Goal: Information Seeking & Learning: Learn about a topic

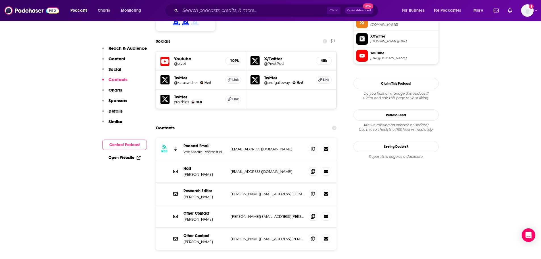
scroll to position [485, 0]
drag, startPoint x: 55, startPoint y: 92, endPoint x: 41, endPoint y: 74, distance: 22.7
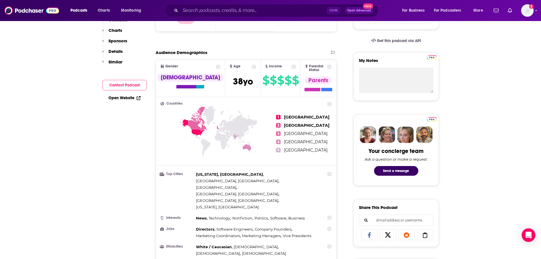
scroll to position [0, 0]
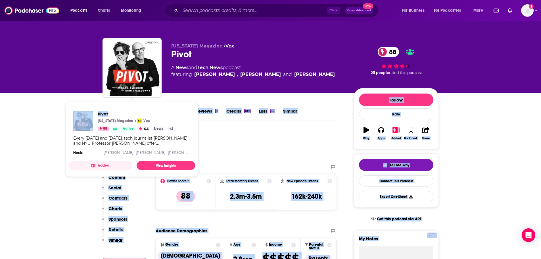
drag, startPoint x: 112, startPoint y: 109, endPoint x: 39, endPoint y: 103, distance: 73.8
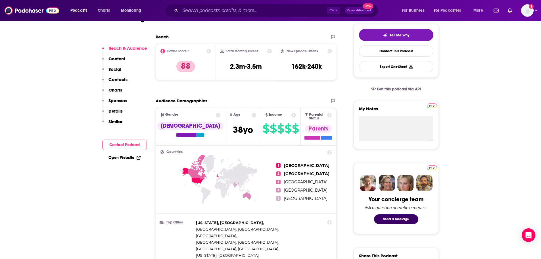
scroll to position [130, 0]
click at [125, 159] on link "Open Website" at bounding box center [125, 157] width 32 height 5
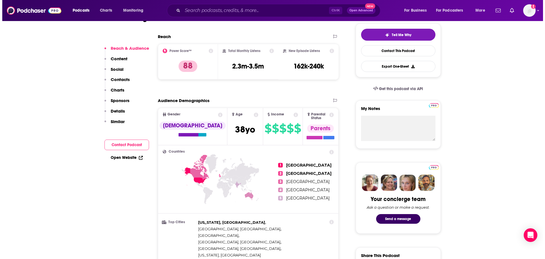
scroll to position [0, 0]
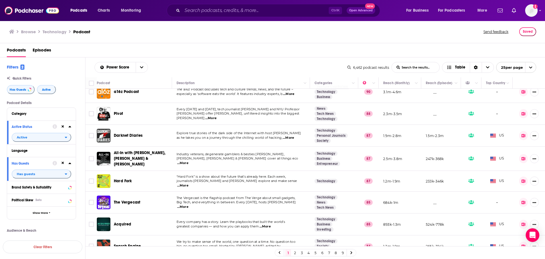
scroll to position [95, 0]
click at [189, 160] on span "...More" at bounding box center [182, 162] width 11 height 5
click at [266, 158] on span "[PERSON_NAME], [PERSON_NAME] & [PERSON_NAME] cover all things eco" at bounding box center [238, 158] width 122 height 4
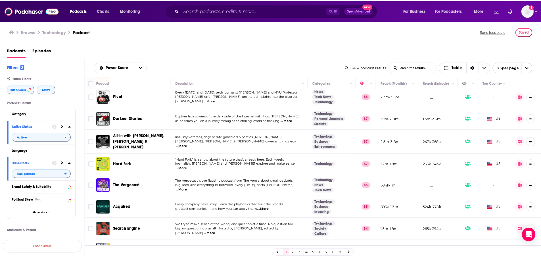
scroll to position [113, 0]
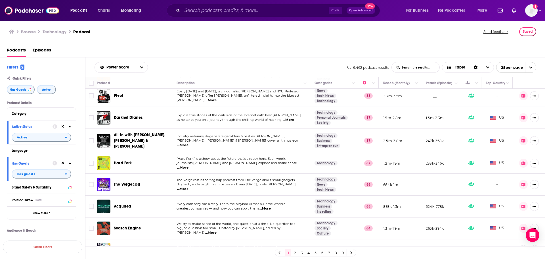
click at [189, 165] on span "...More" at bounding box center [182, 167] width 11 height 5
click at [238, 156] on td "“Hard Fork” is a show about the future that’s already here. Each week, journali…" at bounding box center [241, 163] width 138 height 21
click at [121, 163] on div "Podcasts Charts Monitoring Ctrl K Open Advanced New For Business For Podcasters…" at bounding box center [272, 129] width 545 height 259
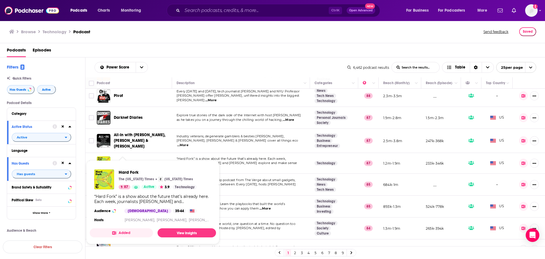
click at [144, 156] on div "Hard Fork" at bounding box center [143, 163] width 59 height 14
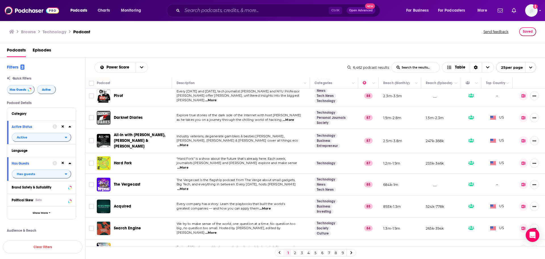
click at [124, 162] on div "Podcasts Charts Monitoring Ctrl K Open Advanced New For Business For Podcasters…" at bounding box center [272, 129] width 545 height 259
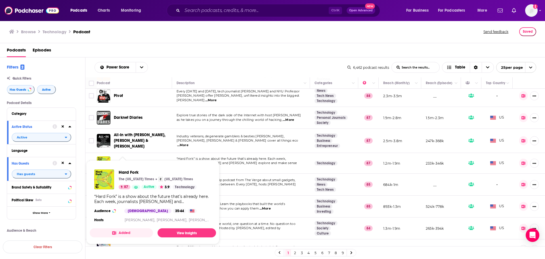
click at [177, 228] on div "Hard Fork The [US_STATE] Times [US_STATE] Times 87 Active 3.9 Technology “Hard …" at bounding box center [153, 196] width 126 height 63
click at [175, 231] on link "View Insights" at bounding box center [187, 232] width 59 height 9
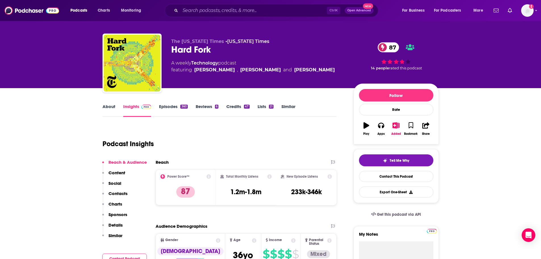
scroll to position [5, 0]
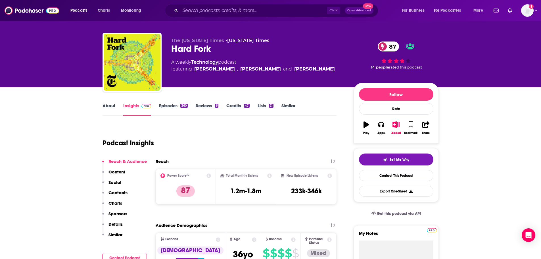
click at [107, 105] on link "About" at bounding box center [109, 109] width 13 height 13
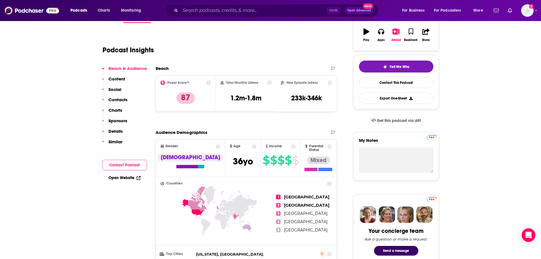
scroll to position [99, 0]
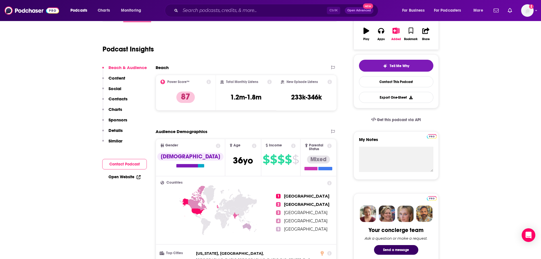
click at [124, 175] on link "Open Website" at bounding box center [125, 176] width 32 height 5
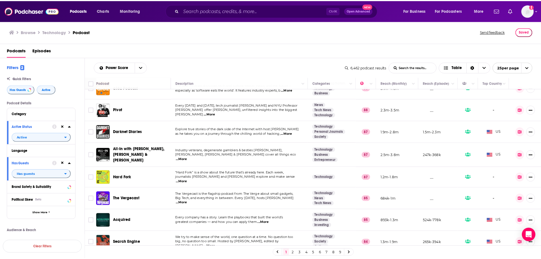
scroll to position [99, 0]
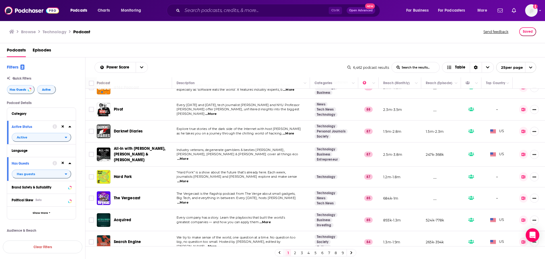
click at [189, 200] on span "...More" at bounding box center [182, 202] width 11 height 5
click at [241, 197] on span "Big Tech, and everything in between. Every [DATE], hosts [PERSON_NAME]" at bounding box center [236, 198] width 119 height 4
click at [127, 197] on span "The Vergecast" at bounding box center [127, 197] width 26 height 5
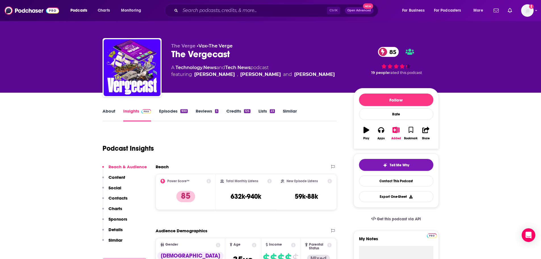
click at [107, 111] on link "About" at bounding box center [109, 114] width 13 height 13
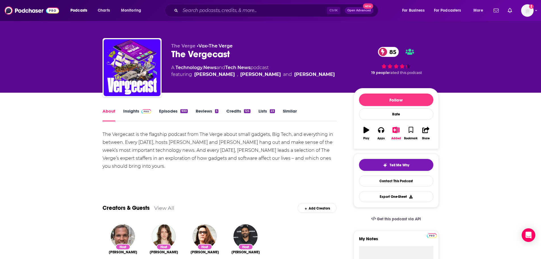
scroll to position [3, 0]
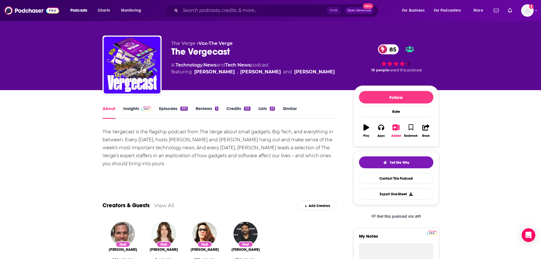
click at [129, 109] on link "Insights" at bounding box center [137, 112] width 28 height 13
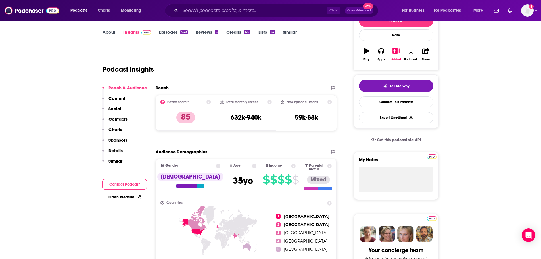
scroll to position [79, 0]
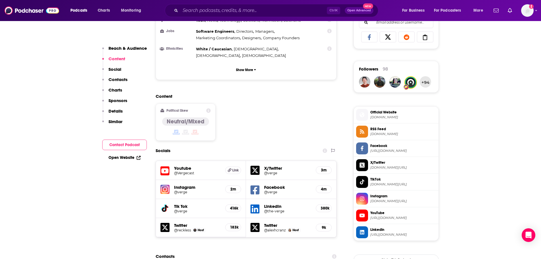
scroll to position [482, 0]
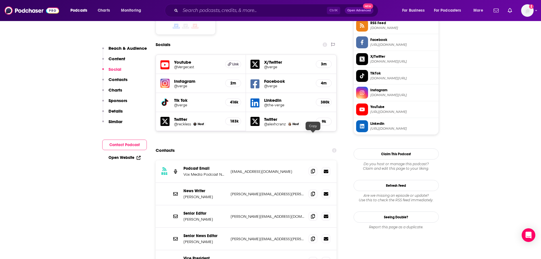
click at [313, 169] on icon at bounding box center [313, 171] width 4 height 5
click at [122, 160] on link "Open Website" at bounding box center [125, 157] width 32 height 5
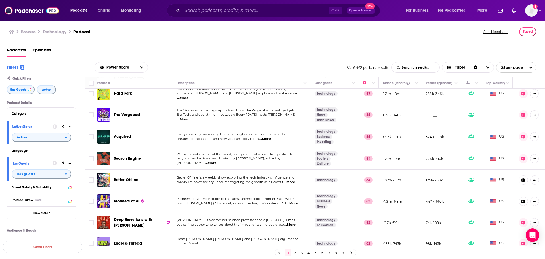
scroll to position [183, 0]
click at [217, 160] on span "...More" at bounding box center [210, 162] width 11 height 5
click at [268, 155] on span "We try to make sense of the world, one question at a time. No question too" at bounding box center [236, 154] width 119 height 4
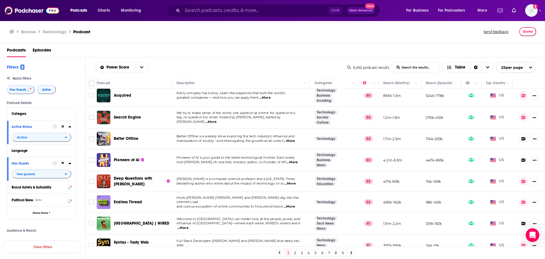
scroll to position [224, 0]
click at [294, 162] on span "...More" at bounding box center [292, 162] width 11 height 5
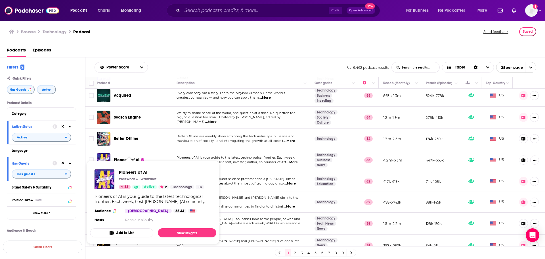
click at [122, 157] on span "Pioneers of AI WaitWhat WaitWhat 83 Active 2 Technology + 3 Pioneers of AI is y…" at bounding box center [153, 202] width 133 height 91
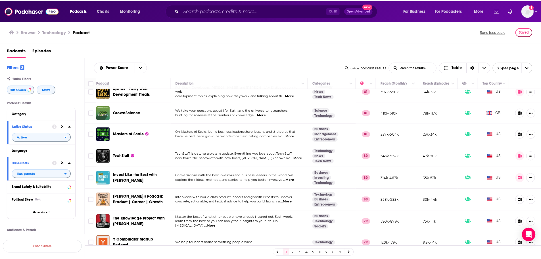
scroll to position [381, 0]
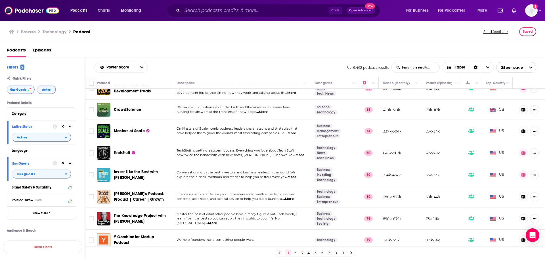
click at [296, 156] on span "...More" at bounding box center [298, 155] width 11 height 5
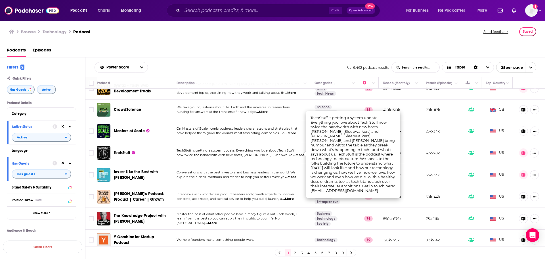
click at [296, 156] on span "...More" at bounding box center [298, 155] width 11 height 5
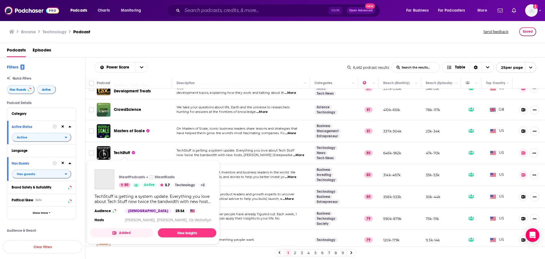
click at [121, 151] on span "TechStuff" at bounding box center [122, 152] width 16 height 5
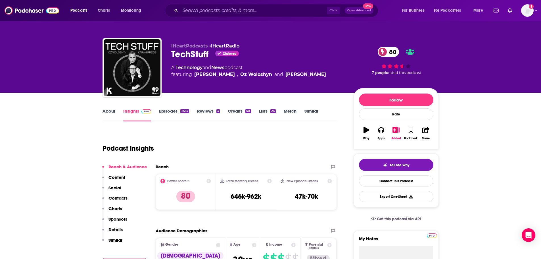
click at [111, 111] on link "About" at bounding box center [109, 114] width 13 height 13
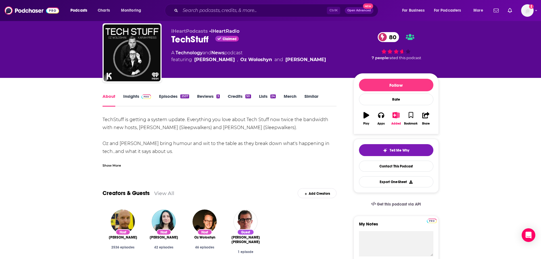
scroll to position [14, 0]
click at [171, 95] on link "Episodes 2537" at bounding box center [174, 100] width 30 height 13
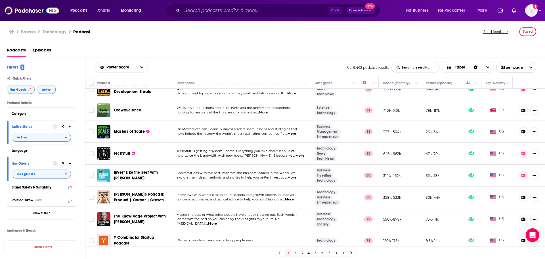
scroll to position [381, 0]
click at [295, 253] on link "2" at bounding box center [295, 252] width 6 height 7
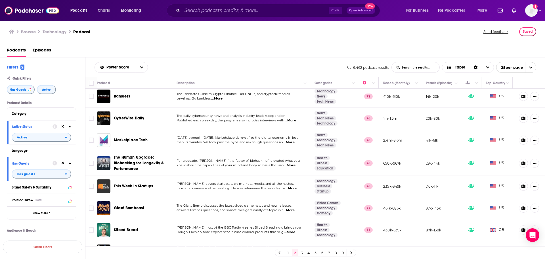
scroll to position [3, 0]
click at [289, 120] on span "...More" at bounding box center [290, 120] width 11 height 5
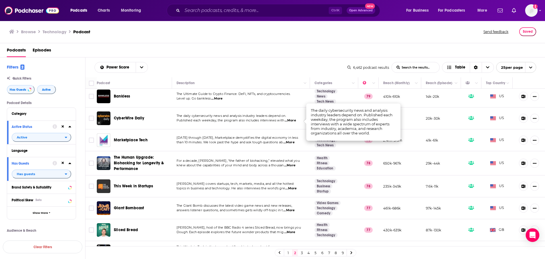
click at [291, 120] on span "...More" at bounding box center [290, 120] width 11 height 5
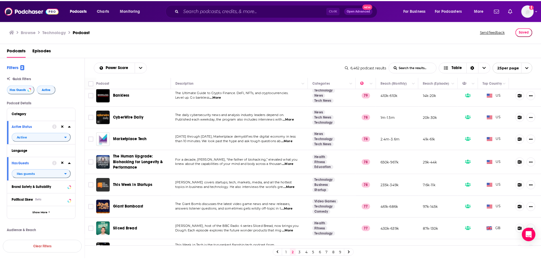
scroll to position [5, 0]
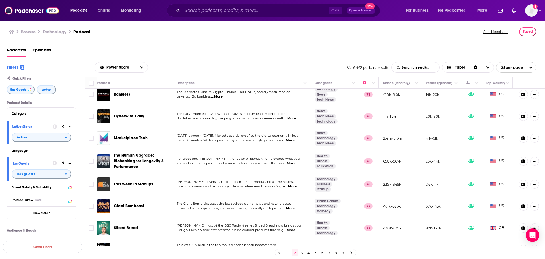
click at [295, 120] on span "...More" at bounding box center [290, 118] width 11 height 5
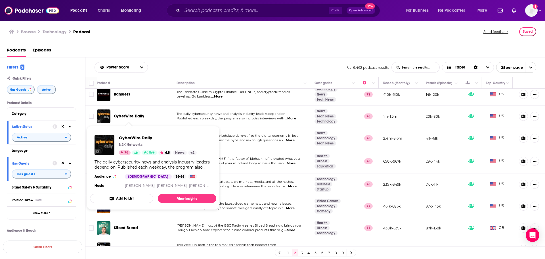
click at [136, 114] on span "CyberWire Daily" at bounding box center [129, 116] width 31 height 6
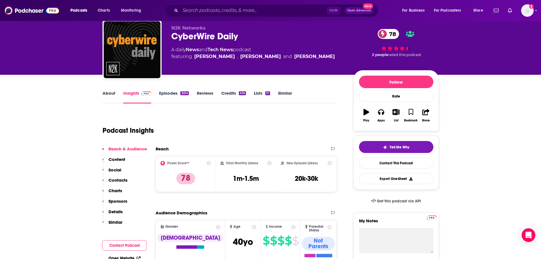
scroll to position [18, 0]
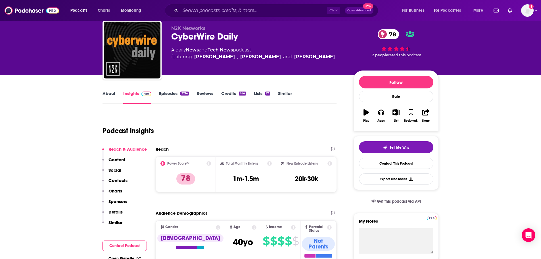
click at [106, 95] on link "About" at bounding box center [109, 97] width 13 height 13
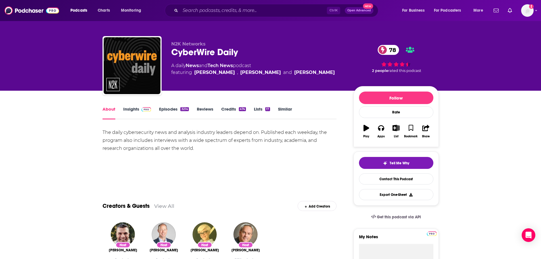
scroll to position [3, 0]
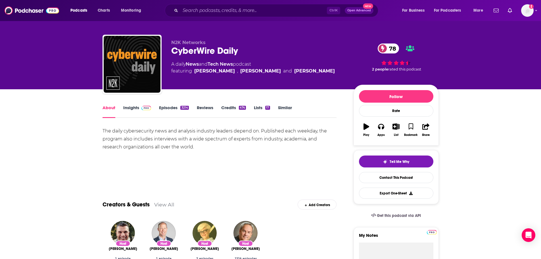
click at [160, 108] on link "Episodes 3214" at bounding box center [174, 111] width 30 height 13
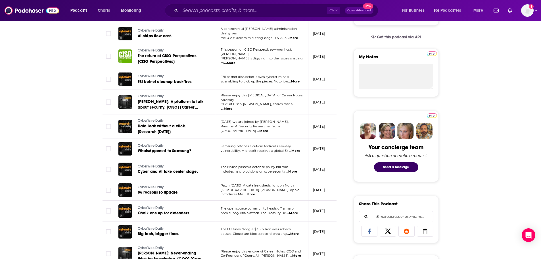
scroll to position [182, 0]
click at [294, 170] on span "...More" at bounding box center [291, 172] width 11 height 5
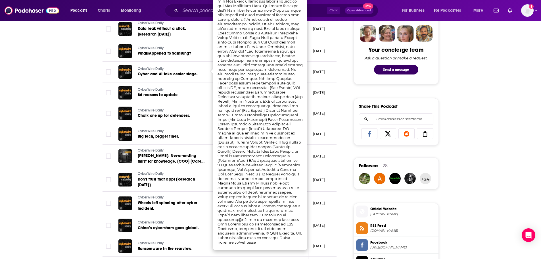
scroll to position [279, 0]
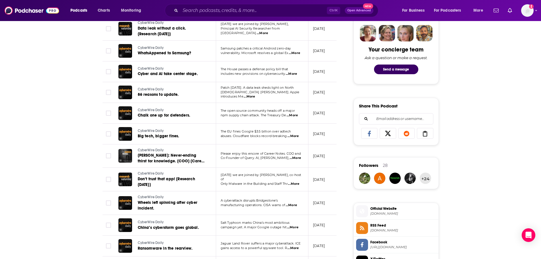
click at [74, 175] on div "About Insights Episodes 3214 Reviews Credits 474 Lists 17 Similar Episodes of C…" at bounding box center [270, 193] width 541 height 760
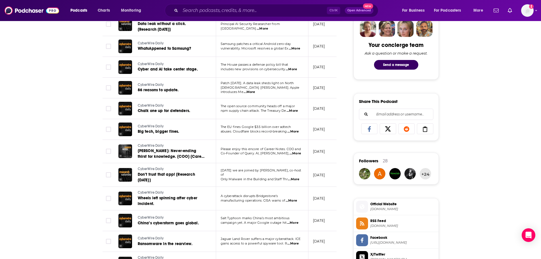
scroll to position [284, 0]
click at [298, 151] on span "...More" at bounding box center [295, 153] width 11 height 5
click at [109, 158] on td at bounding box center [108, 151] width 11 height 24
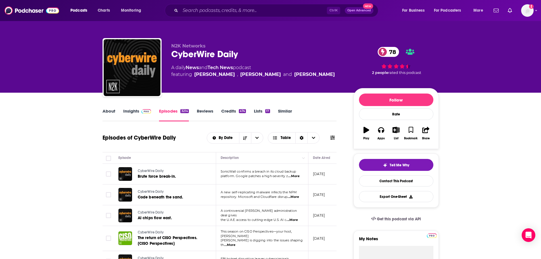
click at [129, 114] on link "Insights" at bounding box center [137, 114] width 28 height 13
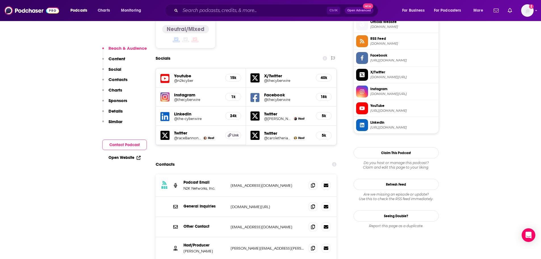
scroll to position [466, 0]
click at [316, 202] on span at bounding box center [313, 206] width 9 height 9
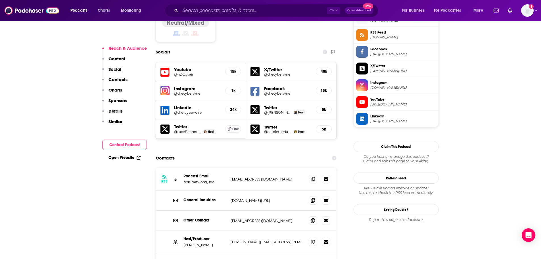
scroll to position [473, 0]
click at [310, 258] on span at bounding box center [313, 263] width 9 height 9
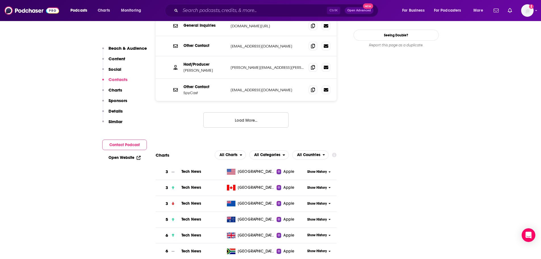
scroll to position [647, 0]
drag, startPoint x: 129, startPoint y: 185, endPoint x: 100, endPoint y: 186, distance: 29.3
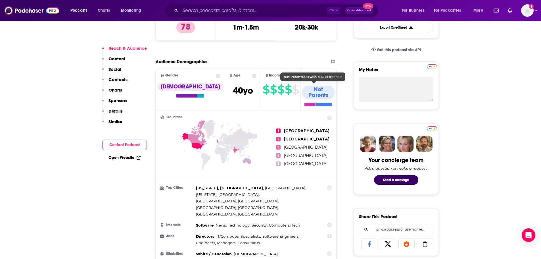
scroll to position [169, 0]
click at [125, 157] on link "Open Website" at bounding box center [125, 157] width 32 height 5
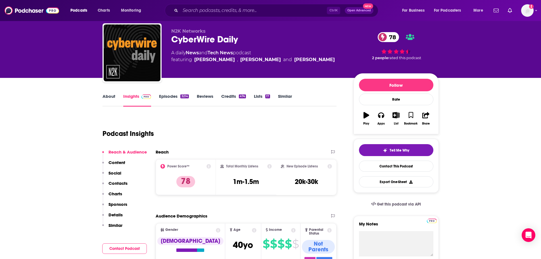
scroll to position [0, 0]
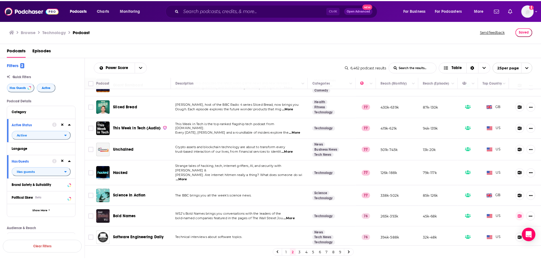
scroll to position [126, 0]
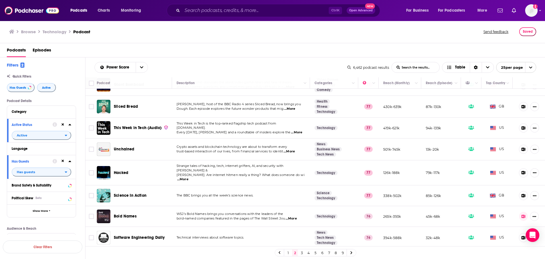
click at [291, 130] on span "...More" at bounding box center [296, 132] width 11 height 5
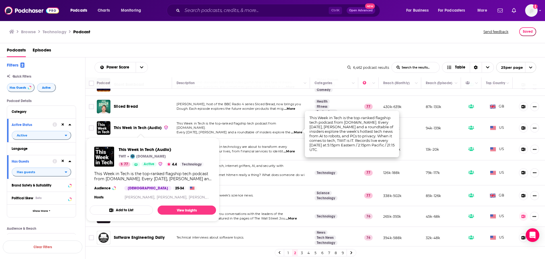
click at [141, 128] on span "This Week in Tech (Audio)" at bounding box center [138, 127] width 48 height 5
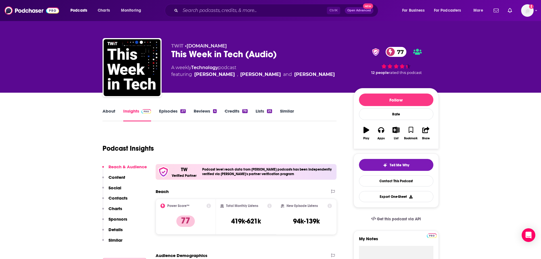
click at [166, 113] on link "Episodes 27" at bounding box center [172, 114] width 26 height 13
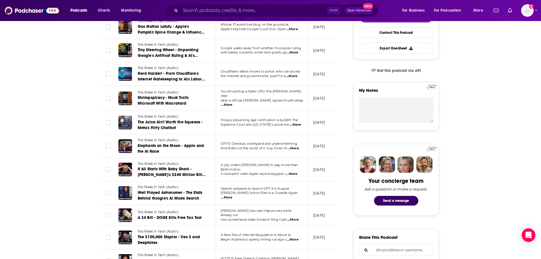
scroll to position [148, 0]
click at [232, 103] on span "...More" at bounding box center [226, 105] width 11 height 5
click at [294, 123] on span "...More" at bounding box center [295, 125] width 11 height 5
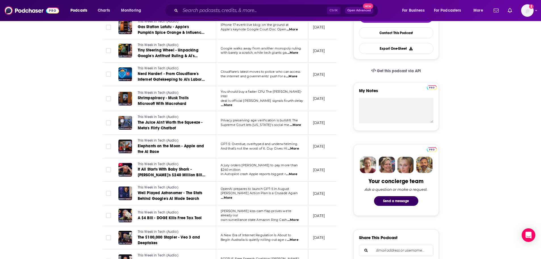
scroll to position [92, 0]
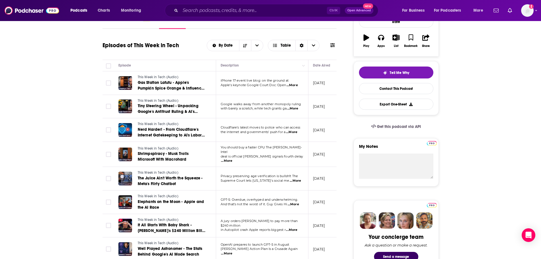
click at [291, 109] on span "...More" at bounding box center [292, 108] width 11 height 5
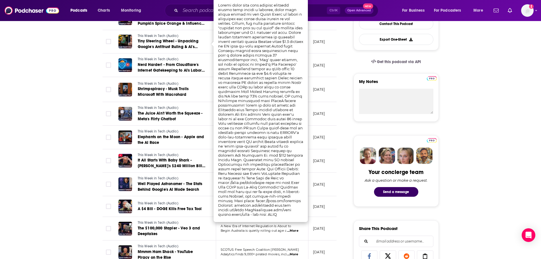
scroll to position [157, 0]
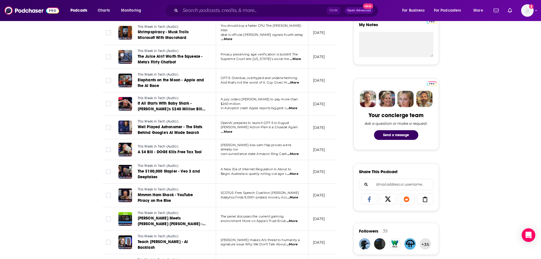
scroll to position [260, 0]
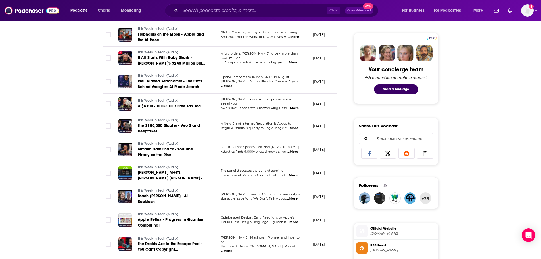
click at [295, 198] on span "...More" at bounding box center [291, 198] width 11 height 5
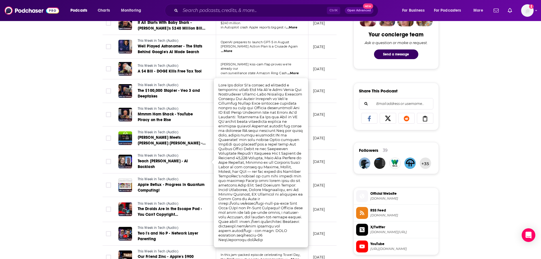
scroll to position [295, 0]
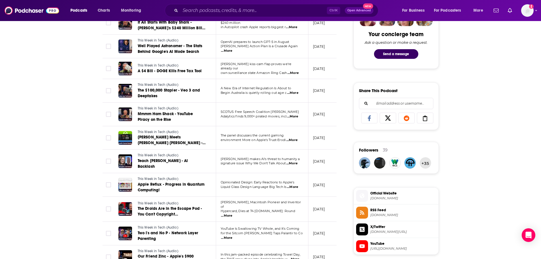
click at [30, 212] on div "About Insights Episodes 27 Reviews 4 Credits 79 Lists 25 Similar Episodes of Th…" at bounding box center [270, 178] width 541 height 760
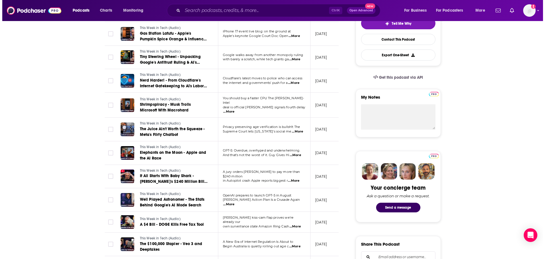
scroll to position [0, 0]
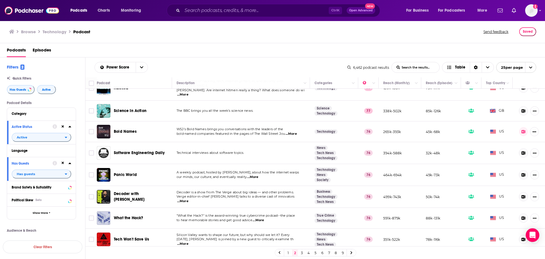
scroll to position [211, 0]
click at [256, 175] on span "...More" at bounding box center [252, 177] width 11 height 5
click at [259, 164] on td "A weekly podcast, hosted by [PERSON_NAME], about how the internet warps our min…" at bounding box center [241, 175] width 138 height 22
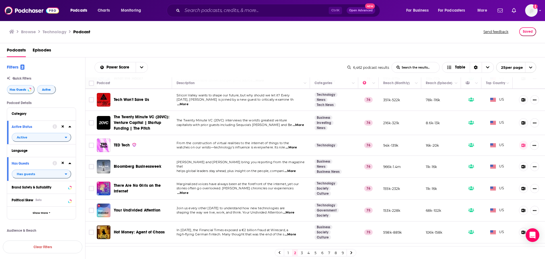
scroll to position [385, 0]
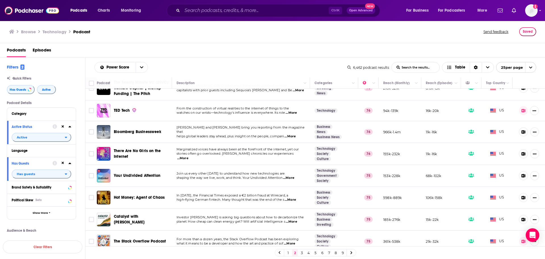
click at [302, 253] on link "3" at bounding box center [302, 252] width 6 height 7
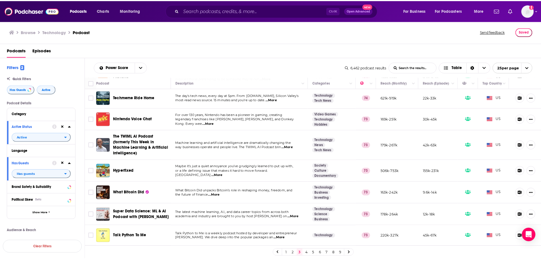
scroll to position [310, 0]
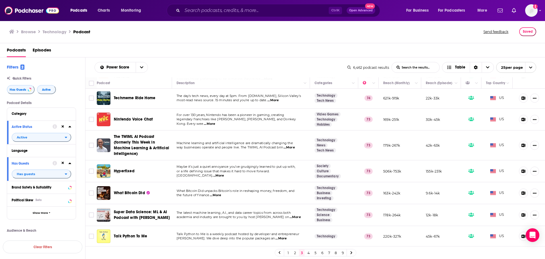
click at [292, 145] on span "...More" at bounding box center [289, 147] width 11 height 5
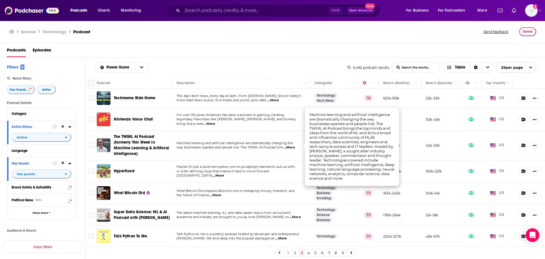
click at [271, 145] on span "way businesses operate and people live. The TWIML AI Podcast brin" at bounding box center [230, 147] width 107 height 4
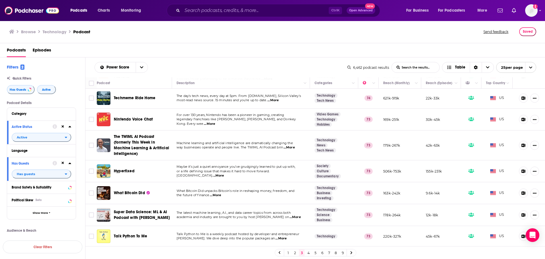
click at [135, 138] on span "The TWIML AI Podcast (formerly This Week in Machine Learning & Artificial Intel…" at bounding box center [142, 145] width 56 height 23
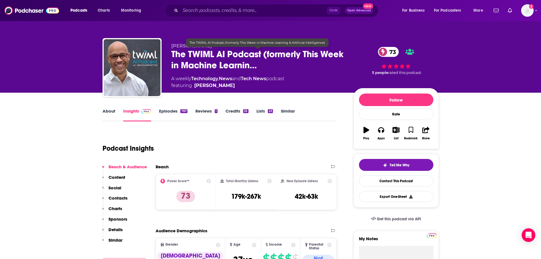
click at [188, 51] on span "The TWIML AI Podcast (formerly This Week in Machine Learnin…" at bounding box center [257, 60] width 173 height 22
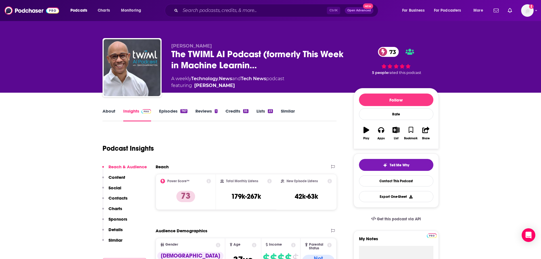
click at [108, 114] on link "About" at bounding box center [109, 114] width 13 height 13
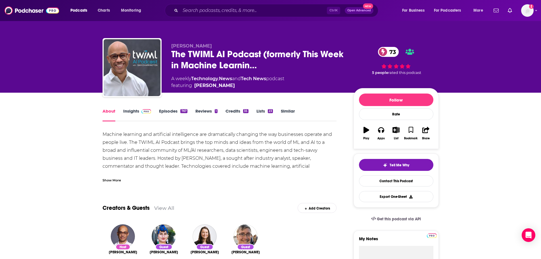
click at [113, 177] on div "Show More" at bounding box center [112, 179] width 18 height 5
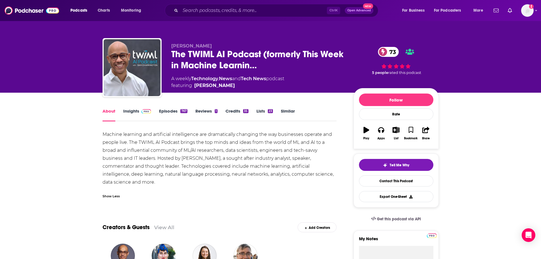
click at [131, 116] on link "Insights" at bounding box center [137, 114] width 28 height 13
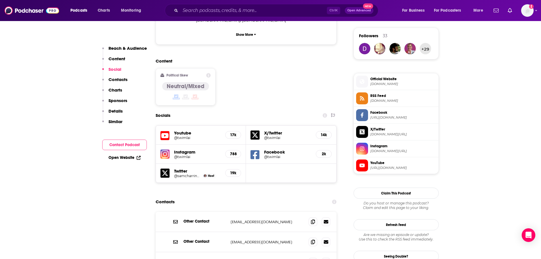
scroll to position [459, 0]
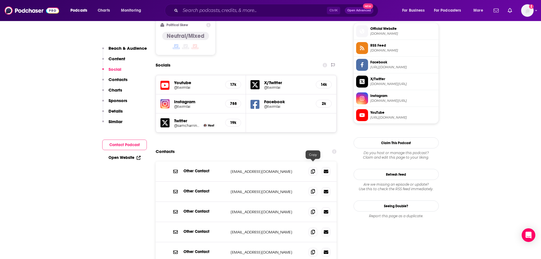
click at [314, 187] on span at bounding box center [313, 191] width 9 height 9
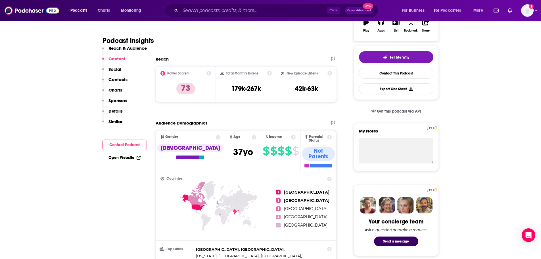
scroll to position [0, 0]
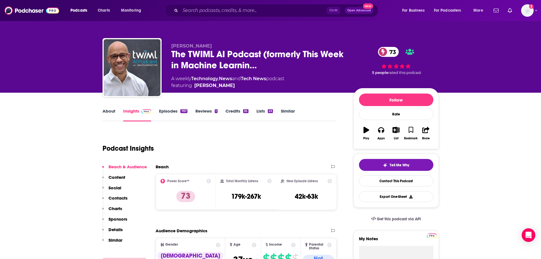
click at [169, 110] on link "Episodes 767" at bounding box center [173, 114] width 28 height 13
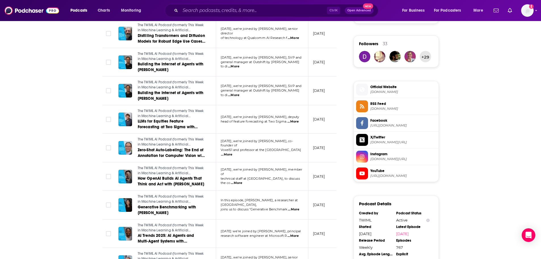
scroll to position [401, 0]
click at [293, 235] on span "...More" at bounding box center [292, 235] width 11 height 5
click at [25, 168] on div "About Insights Episodes 767 Reviews 1 Credits 35 Lists 23 Similar Episodes of T…" at bounding box center [270, 97] width 541 height 813
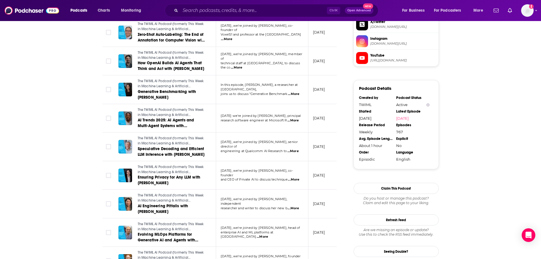
scroll to position [554, 0]
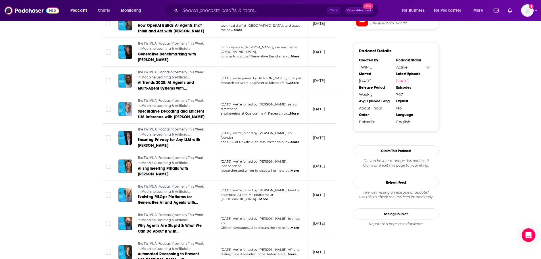
click at [268, 199] on span "...More" at bounding box center [262, 199] width 11 height 5
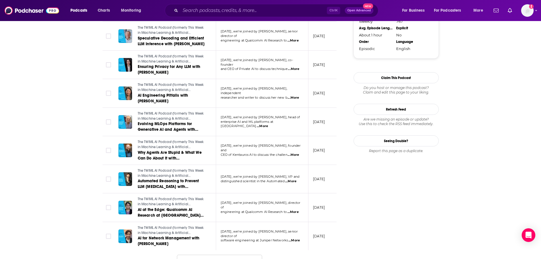
scroll to position [651, 0]
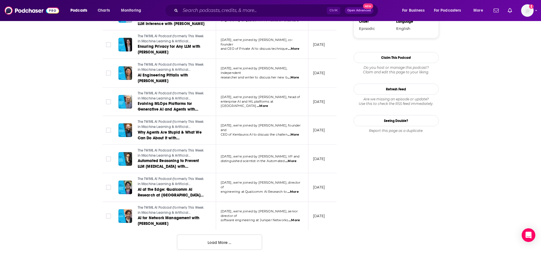
click at [231, 246] on button "Load More ..." at bounding box center [219, 241] width 85 height 15
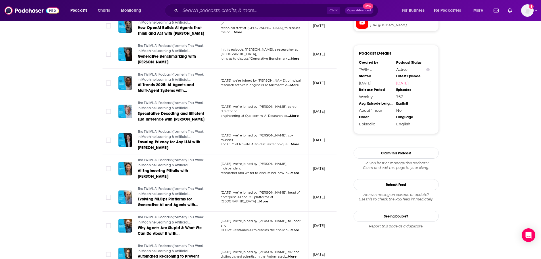
scroll to position [493, 0]
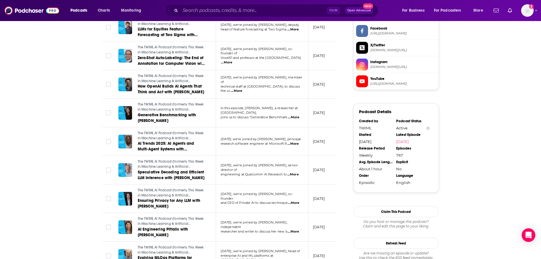
click at [301, 145] on p "research software engineer at Microsoft R ...More" at bounding box center [262, 143] width 83 height 5
click at [299, 144] on span "...More" at bounding box center [292, 143] width 11 height 5
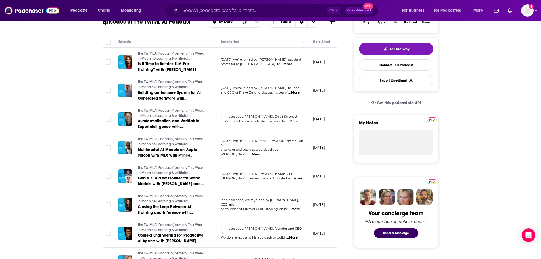
scroll to position [0, 0]
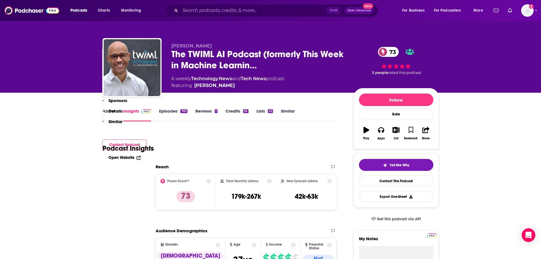
scroll to position [143, 0]
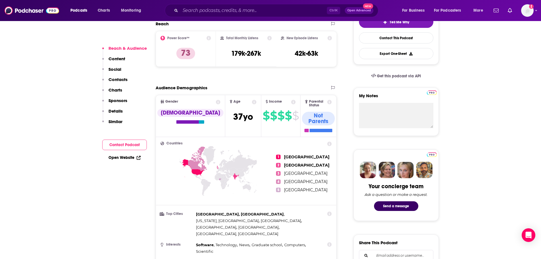
click at [126, 159] on link "Open Website" at bounding box center [125, 157] width 32 height 5
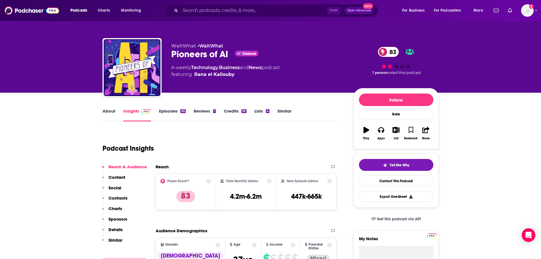
click at [103, 112] on link "About" at bounding box center [109, 114] width 13 height 13
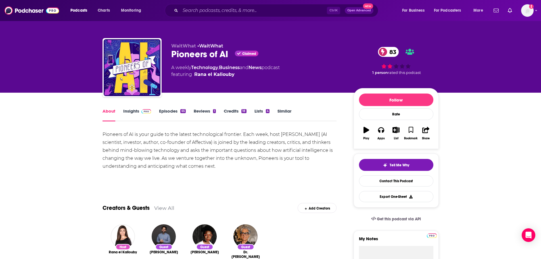
click at [135, 109] on link "Insights" at bounding box center [137, 114] width 28 height 13
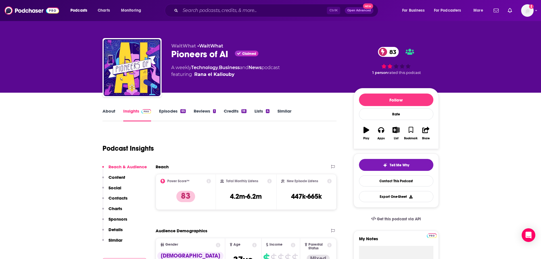
scroll to position [97, 0]
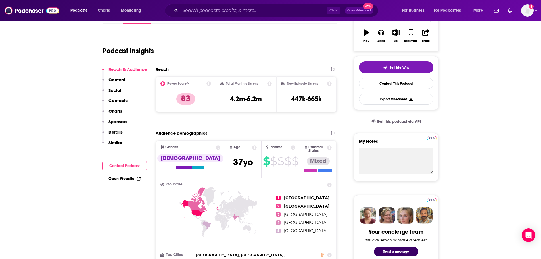
click at [128, 175] on div "Open Website" at bounding box center [124, 178] width 45 height 11
drag, startPoint x: 125, startPoint y: 177, endPoint x: 105, endPoint y: 199, distance: 29.9
click at [114, 179] on link "Open Website" at bounding box center [125, 178] width 32 height 5
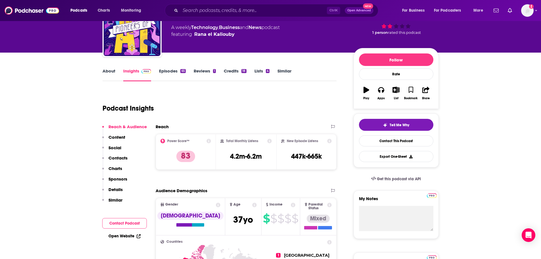
scroll to position [40, 0]
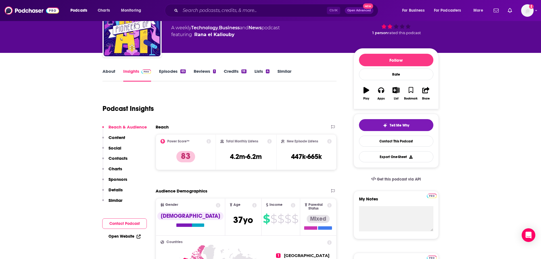
click at [108, 71] on link "About" at bounding box center [109, 74] width 13 height 13
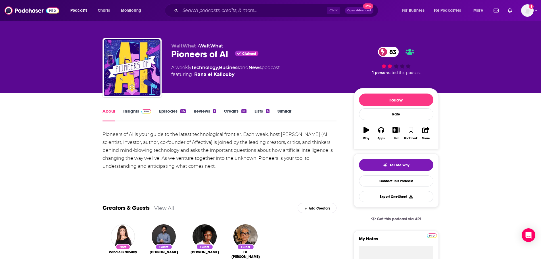
click at [139, 112] on span at bounding box center [145, 110] width 12 height 5
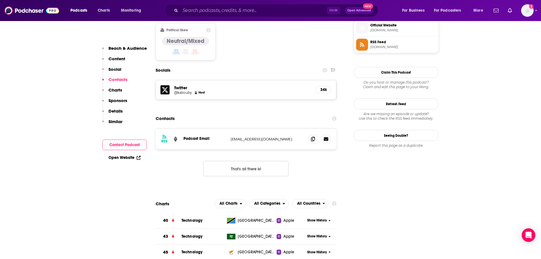
scroll to position [462, 0]
click at [312, 137] on icon at bounding box center [313, 139] width 4 height 5
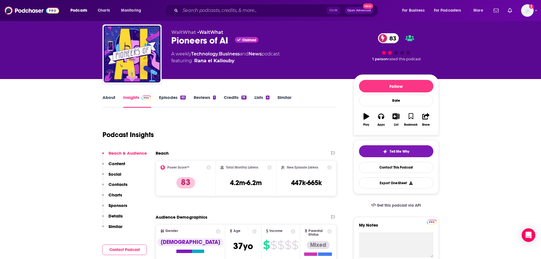
scroll to position [13, 0]
